Goal: Transaction & Acquisition: Purchase product/service

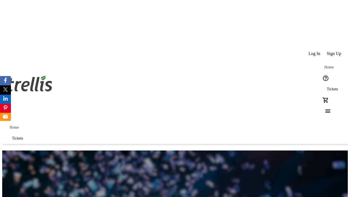
click at [334, 51] on span "Sign Up" at bounding box center [334, 53] width 14 height 5
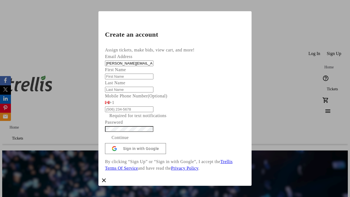
type input "[PERSON_NAME][EMAIL_ADDRESS][DOMAIN_NAME]"
type input "[PERSON_NAME]"
type input "Jast"
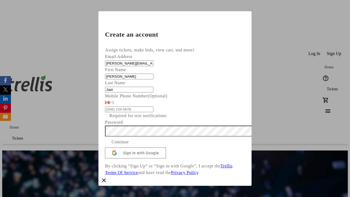
click at [129, 145] on span "Continue" at bounding box center [119, 142] width 17 height 7
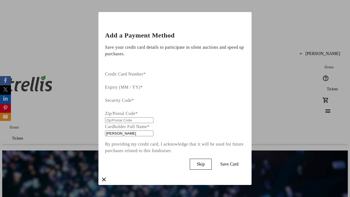
click at [204, 161] on span "Skip" at bounding box center [200, 163] width 8 height 5
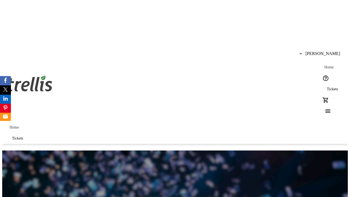
click at [327, 87] on span "Tickets" at bounding box center [332, 89] width 11 height 4
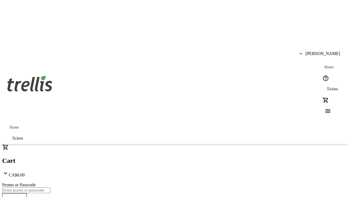
type input "1"
